Goal: Information Seeking & Learning: Find specific fact

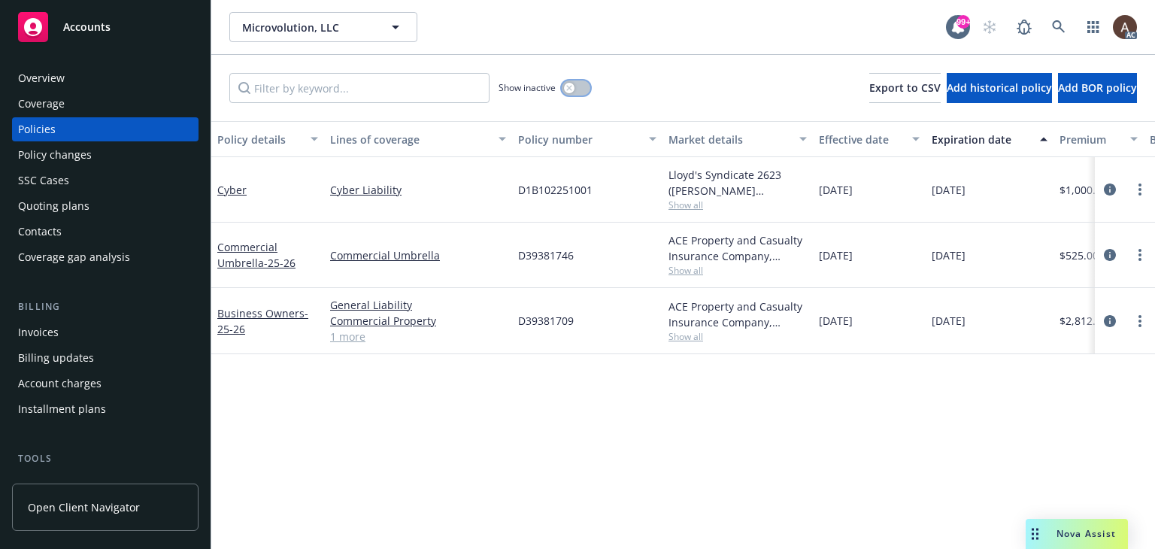
click at [569, 91] on div "button" at bounding box center [569, 88] width 11 height 11
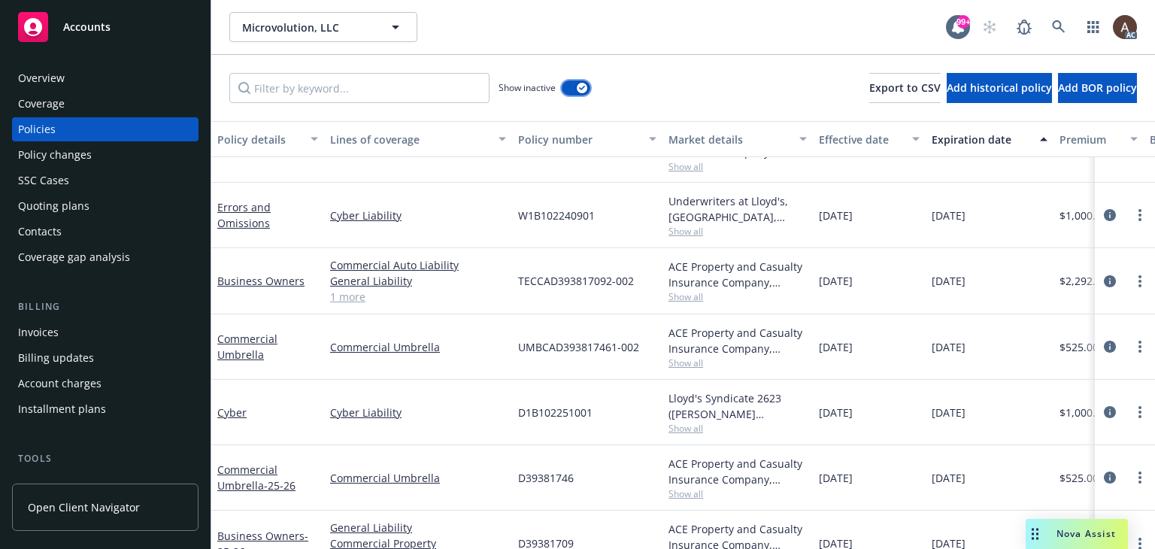
scroll to position [1640, 0]
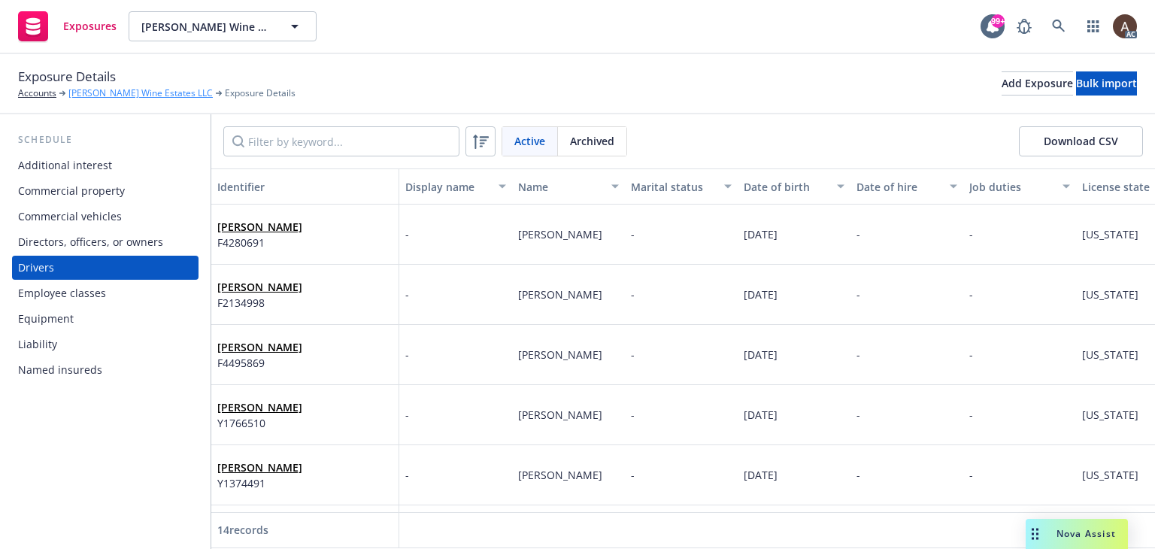
click at [135, 88] on link "Lawrence Wine Estates LLC" at bounding box center [140, 93] width 144 height 14
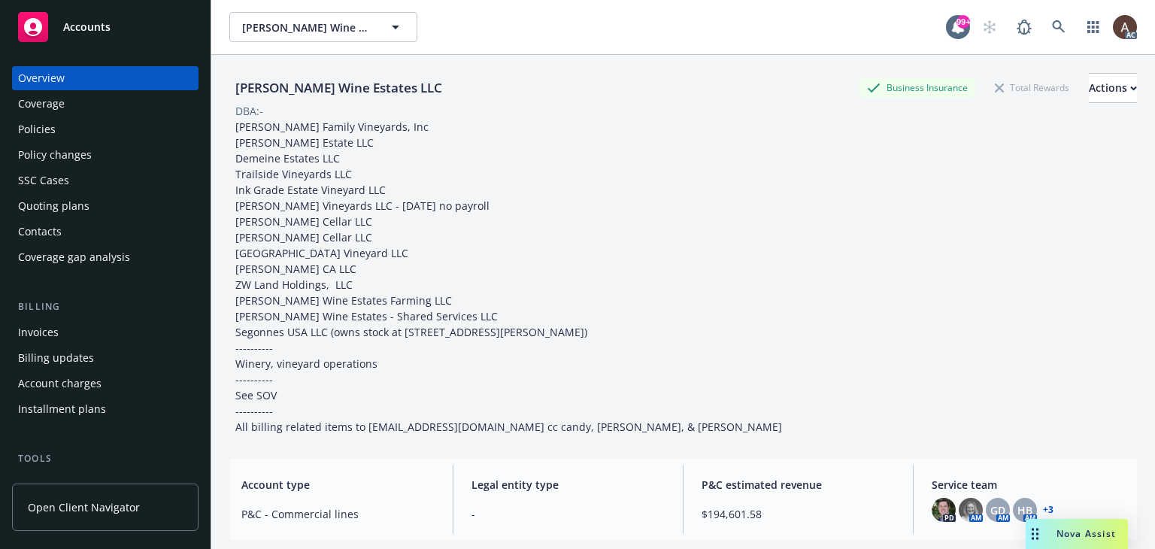
click at [99, 160] on div "Policy changes" at bounding box center [105, 155] width 174 height 24
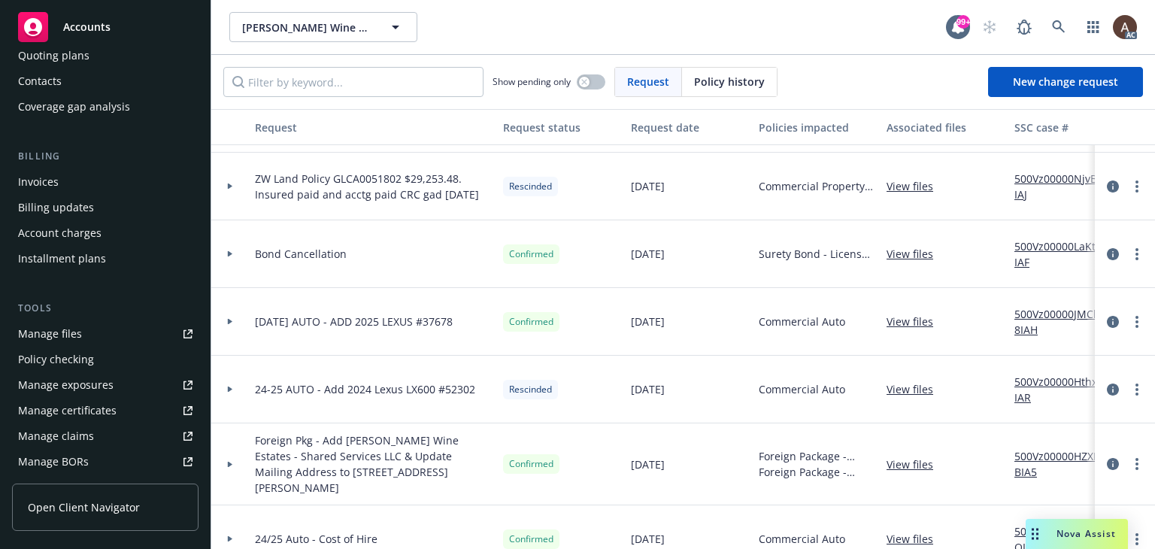
scroll to position [376, 0]
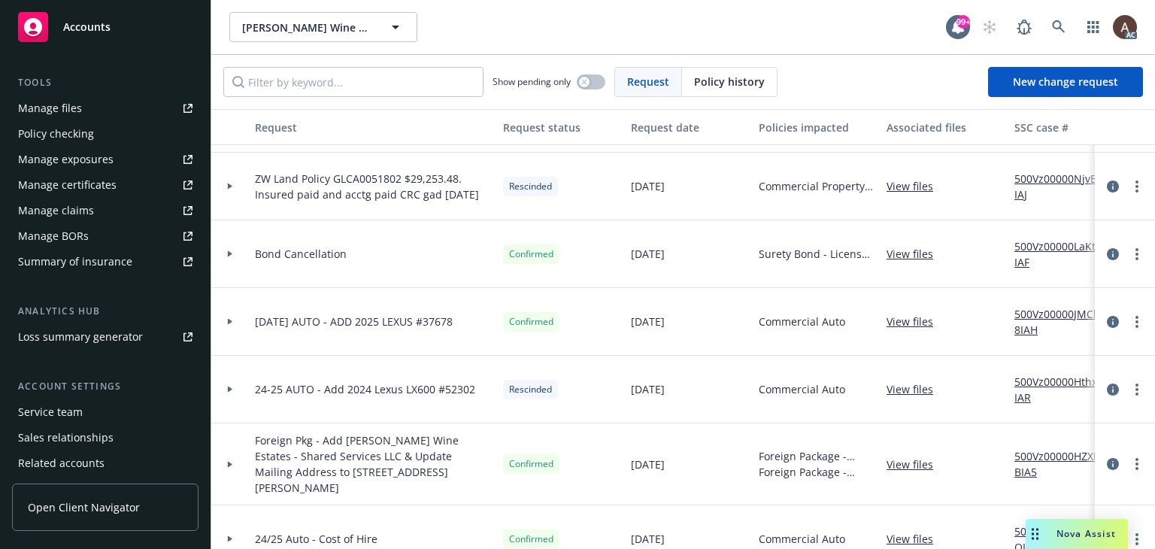
click at [102, 165] on div "Manage exposures" at bounding box center [66, 159] width 96 height 24
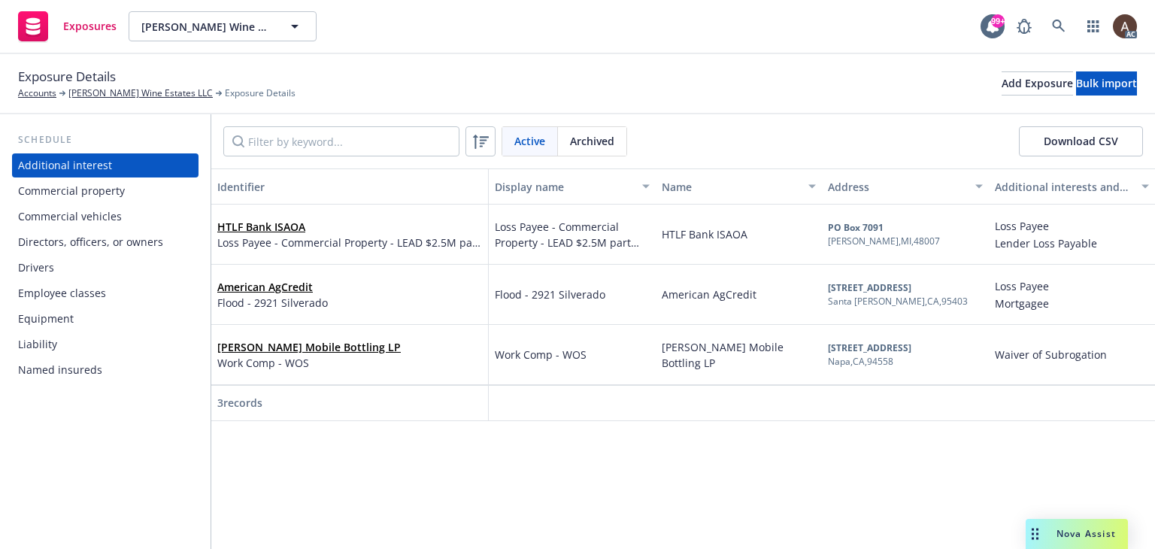
click at [111, 267] on div "Drivers" at bounding box center [105, 268] width 174 height 24
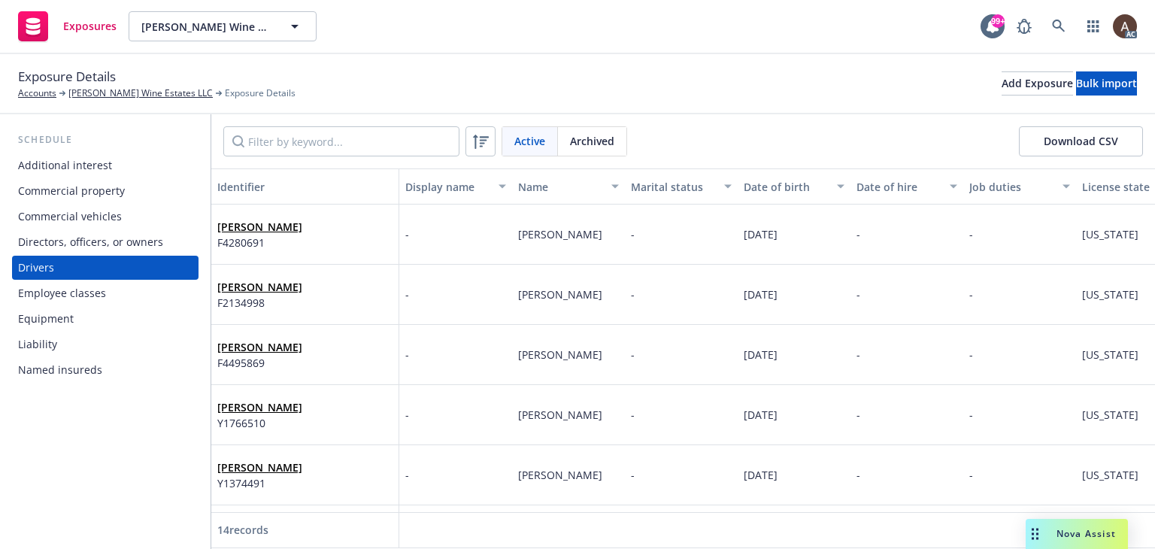
click at [322, 221] on div "Theodore Weisser F4280691" at bounding box center [304, 234] width 175 height 41
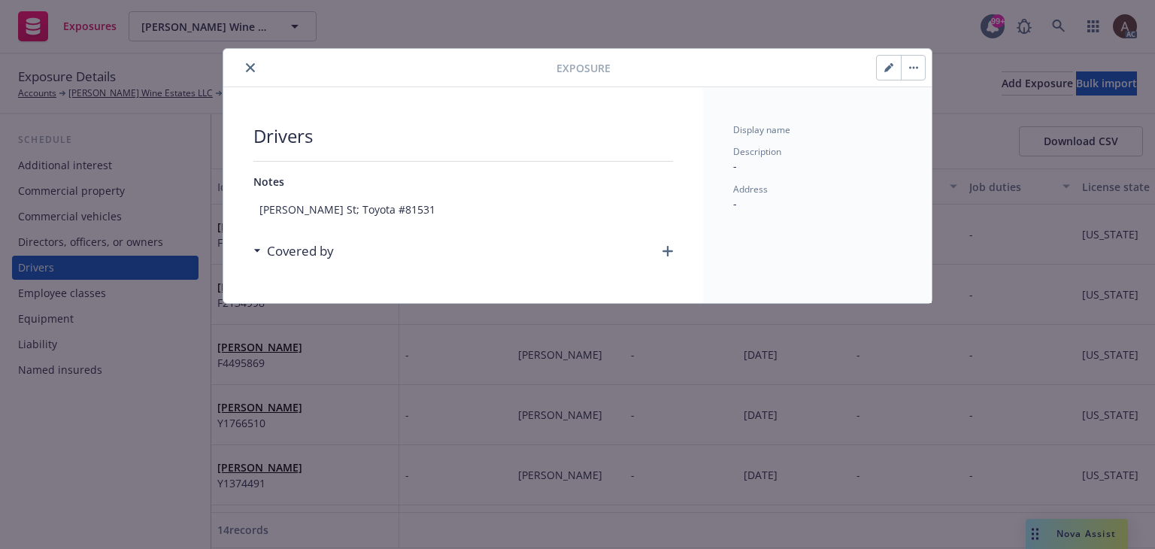
click at [117, 444] on div "Exposure Drivers Notes Adams St; Toyota #81531 Covered by Display name Descript…" at bounding box center [577, 274] width 1155 height 549
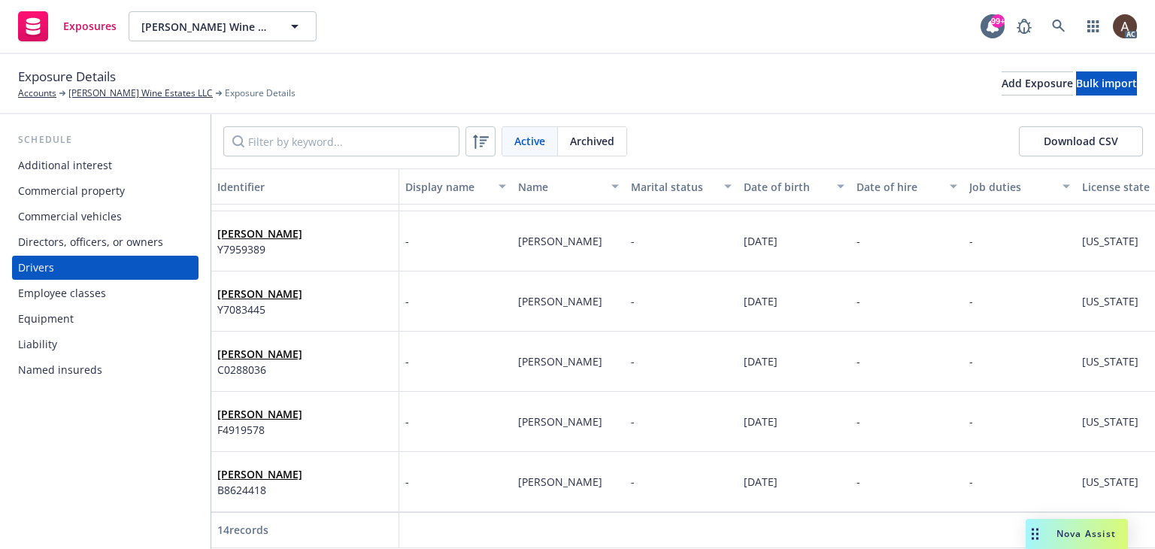
click at [348, 479] on div "Joseph Walsh B8624418" at bounding box center [304, 481] width 175 height 41
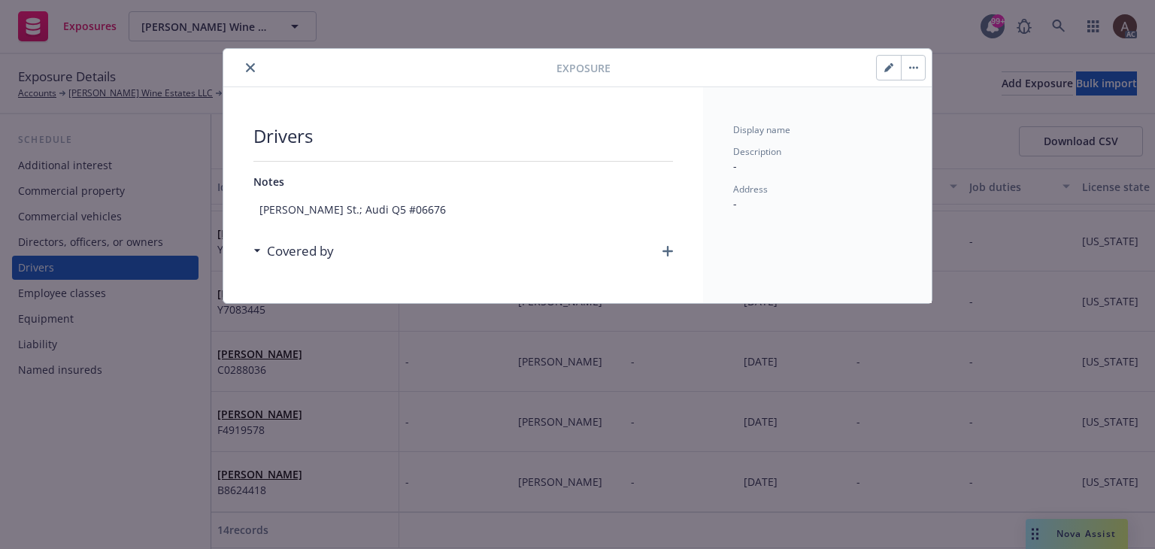
click at [104, 449] on div "Exposure Drivers Notes Adams St.; Audi Q5 #06676 Covered by Display name Descri…" at bounding box center [577, 274] width 1155 height 549
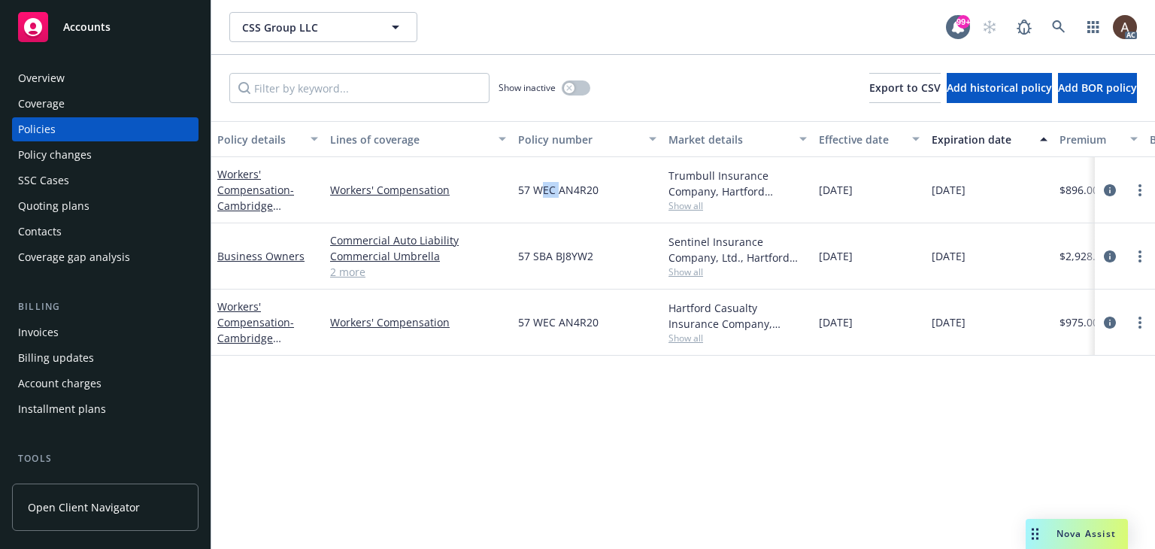
drag, startPoint x: 542, startPoint y: 183, endPoint x: 557, endPoint y: 202, distance: 25.1
click at [561, 190] on span "57 WEC AN4R20" at bounding box center [558, 190] width 80 height 16
drag, startPoint x: 545, startPoint y: 238, endPoint x: 569, endPoint y: 250, distance: 27.3
click at [569, 250] on div "57 SBA BJ8YW2" at bounding box center [587, 256] width 150 height 66
drag, startPoint x: 553, startPoint y: 320, endPoint x: 572, endPoint y: 329, distance: 21.5
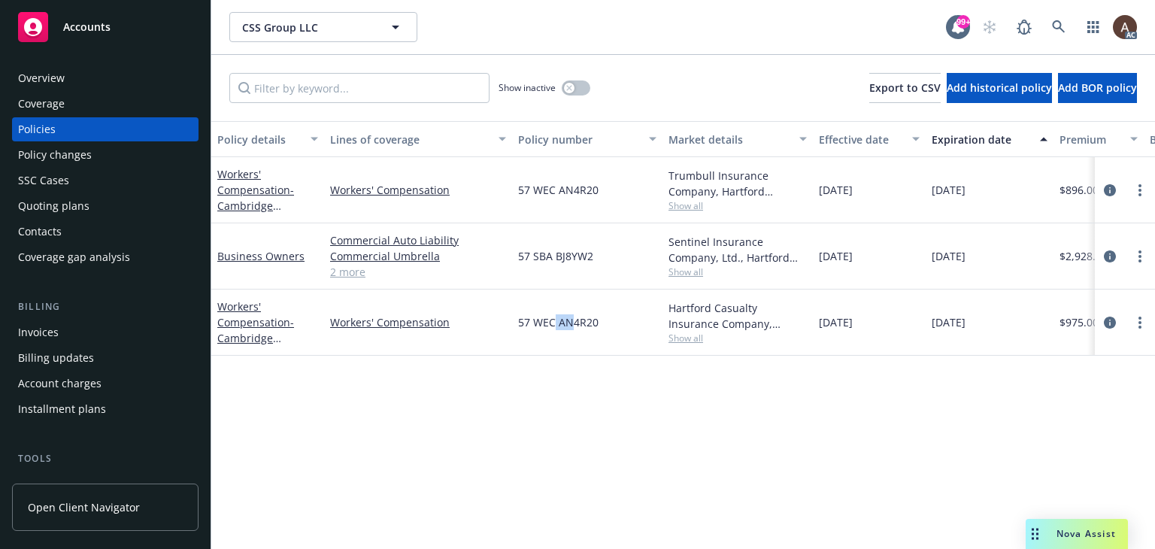
click at [572, 329] on span "57 WEC AN4R20" at bounding box center [558, 322] width 80 height 16
click at [761, 445] on div "Policy details Lines of coverage Policy number Market details Effective date Ex…" at bounding box center [683, 335] width 944 height 428
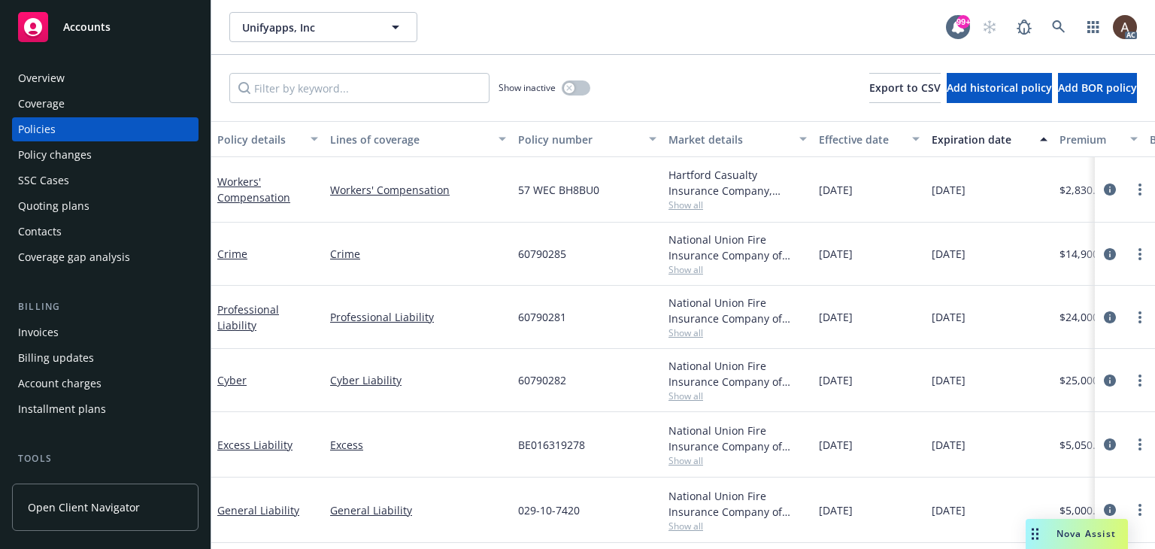
click at [93, 164] on div "Policy changes" at bounding box center [105, 155] width 174 height 24
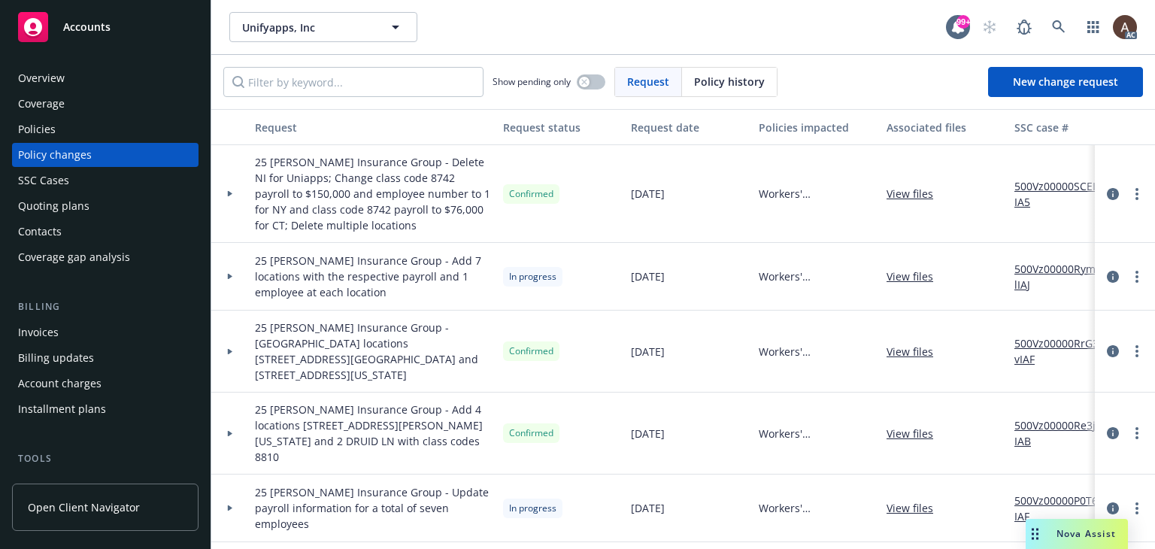
click at [221, 274] on div at bounding box center [230, 276] width 26 height 5
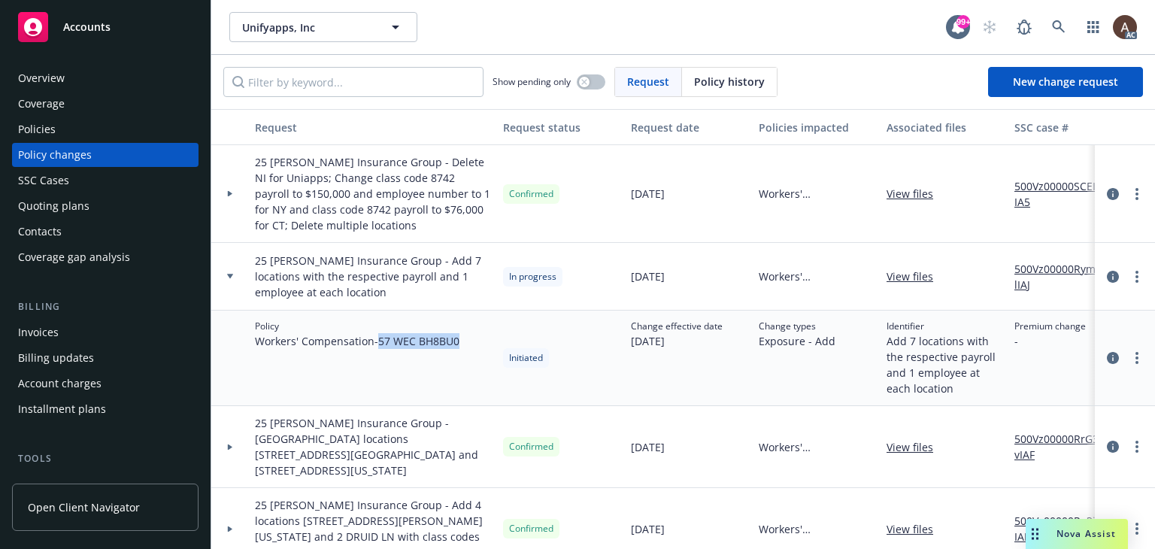
drag, startPoint x: 383, startPoint y: 344, endPoint x: 466, endPoint y: 342, distance: 82.7
click at [466, 342] on div "Policy Workers' Compensation - 57 WEC BH8BU0" at bounding box center [373, 359] width 248 height 96
copy span "57 WEC BH8BU0"
click at [113, 129] on div "Policies" at bounding box center [105, 129] width 174 height 24
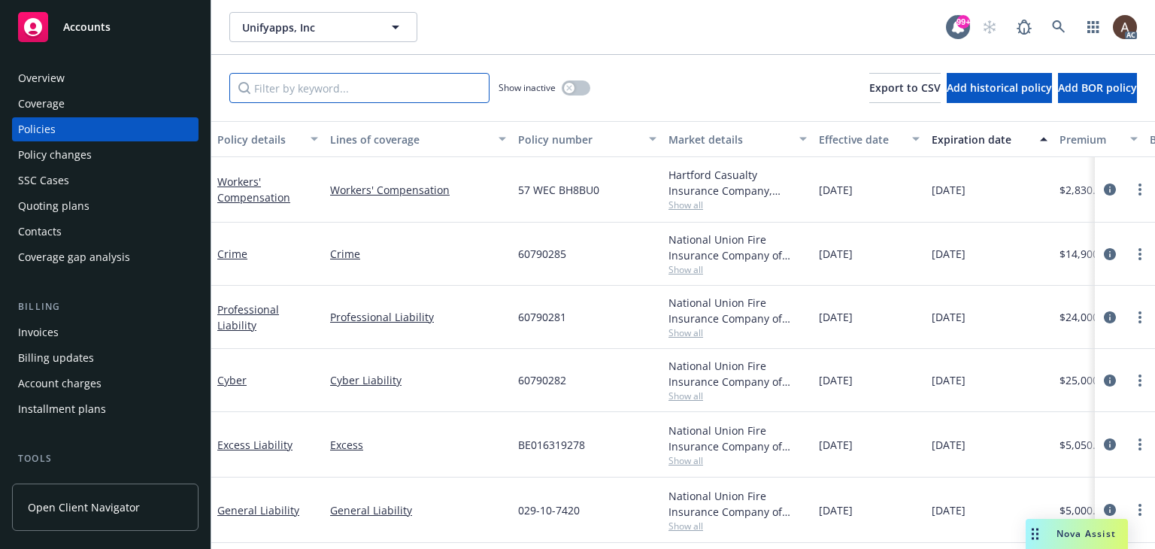
click at [348, 93] on input "Filter by keyword..." at bounding box center [359, 88] width 260 height 30
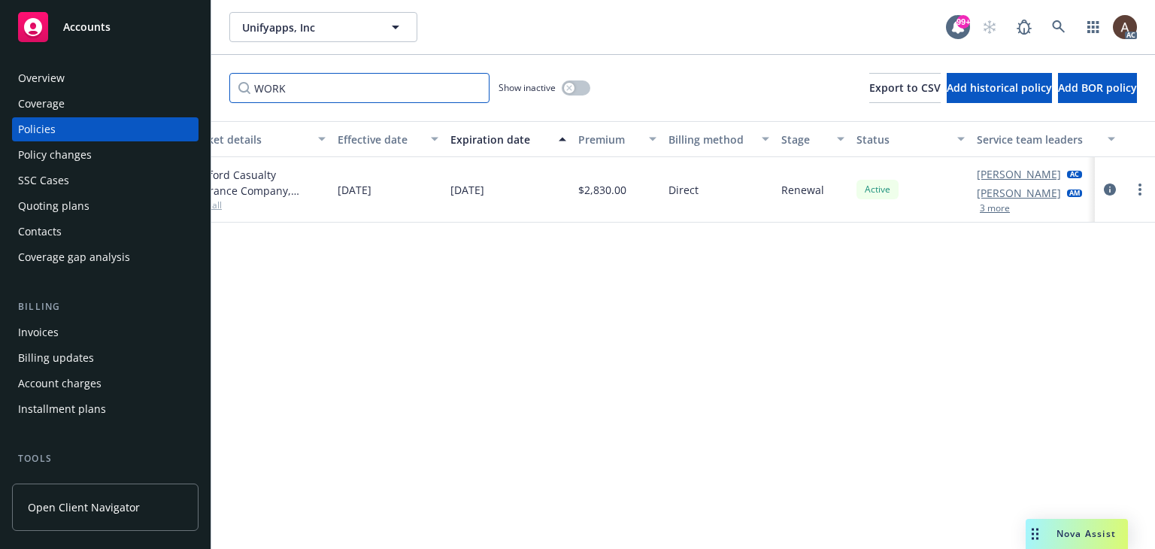
scroll to position [0, 508]
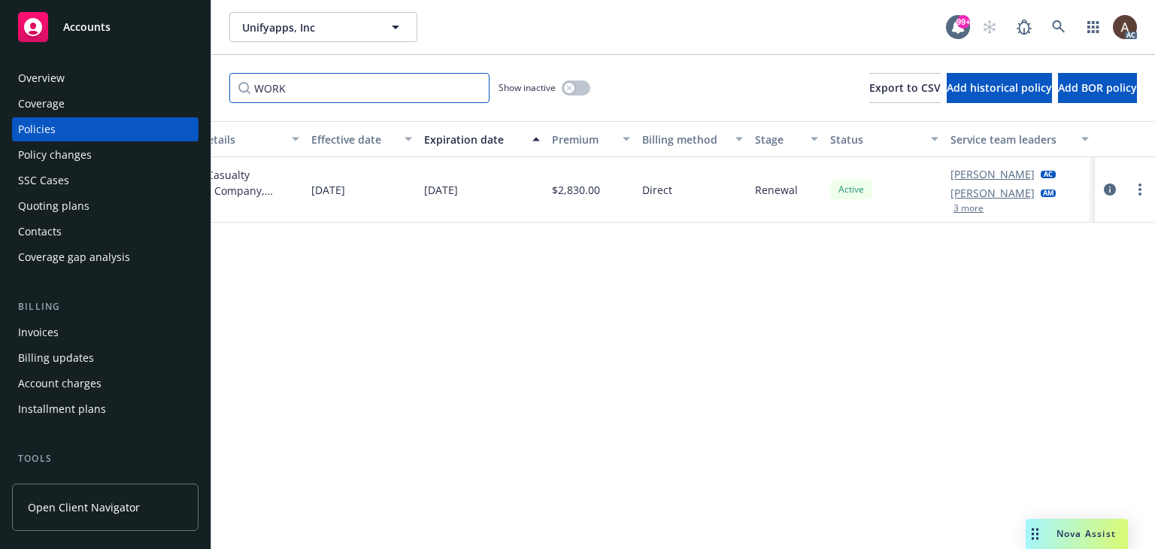
type input "WORK"
click at [91, 132] on div "Policies" at bounding box center [105, 129] width 174 height 24
drag, startPoint x: 337, startPoint y: 90, endPoint x: 8, endPoint y: 57, distance: 331.1
click at [8, 58] on div "Accounts Overview Coverage Policies Policy changes SSC Cases Quoting plans Cont…" at bounding box center [577, 274] width 1155 height 549
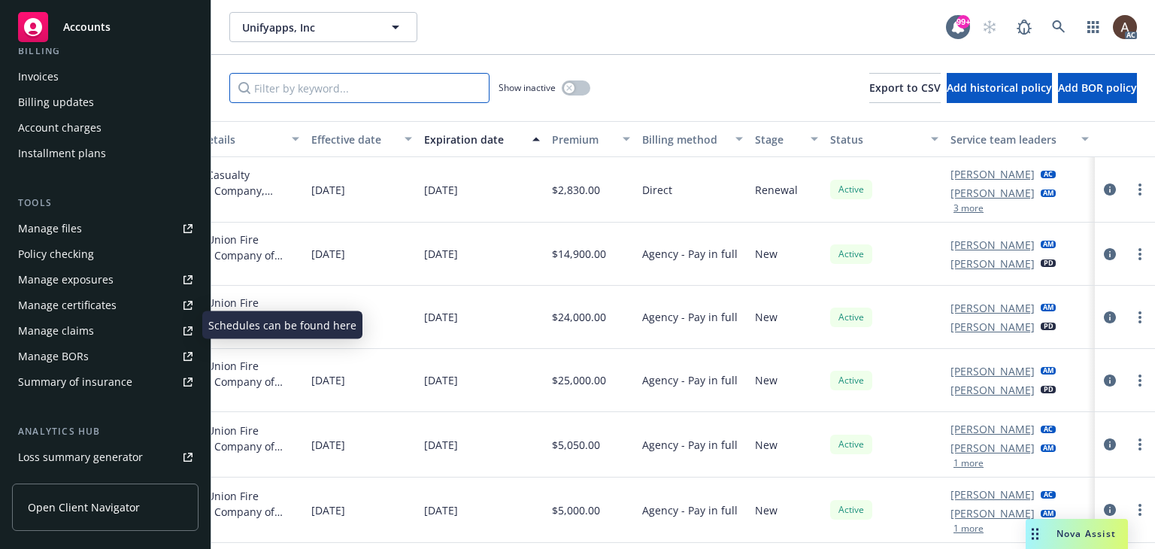
scroll to position [205, 0]
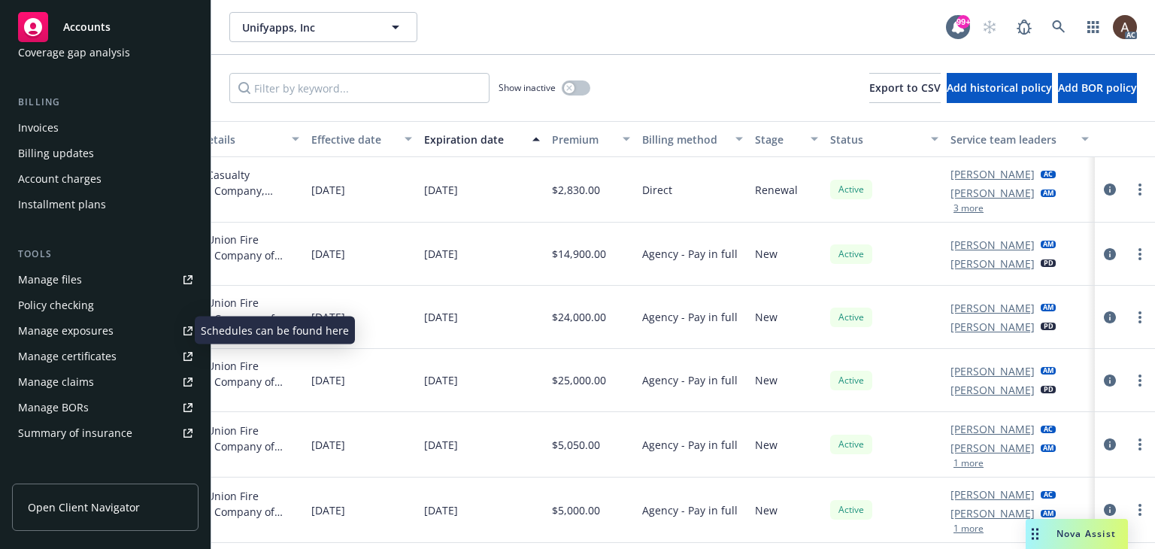
click at [63, 329] on div "Manage exposures" at bounding box center [66, 331] width 96 height 24
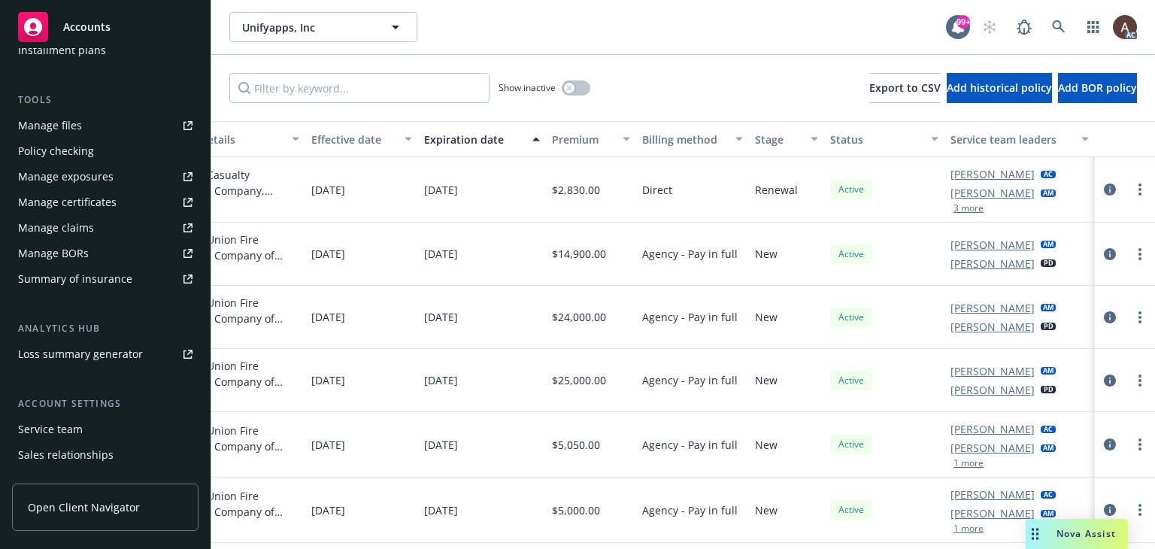
scroll to position [430, 0]
